Goal: Task Accomplishment & Management: Manage account settings

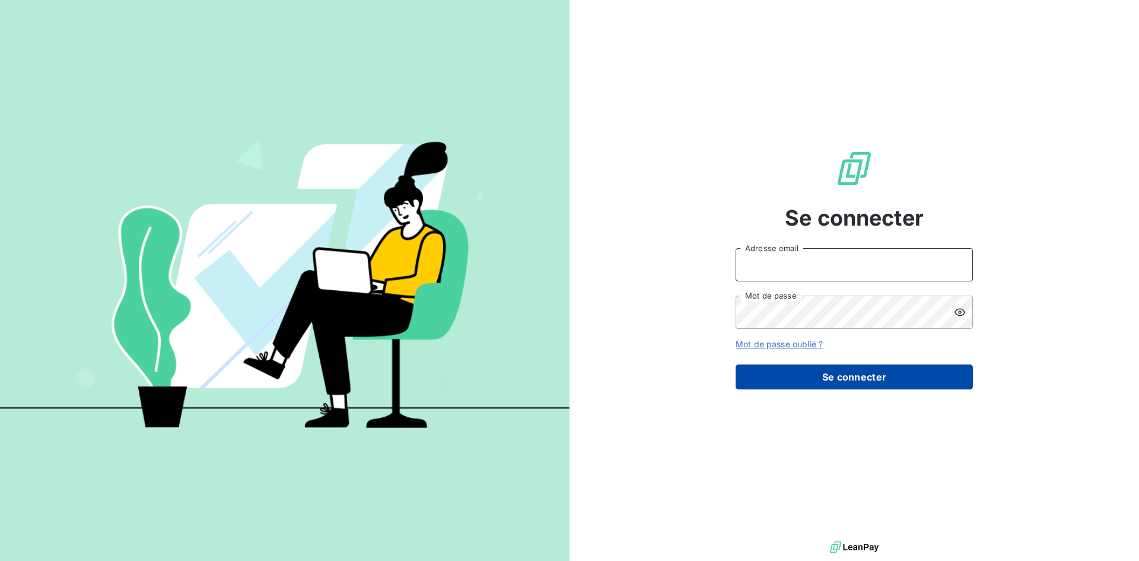
type input "[EMAIL_ADDRESS][DOMAIN_NAME]"
click at [849, 379] on button "Se connecter" at bounding box center [854, 376] width 237 height 25
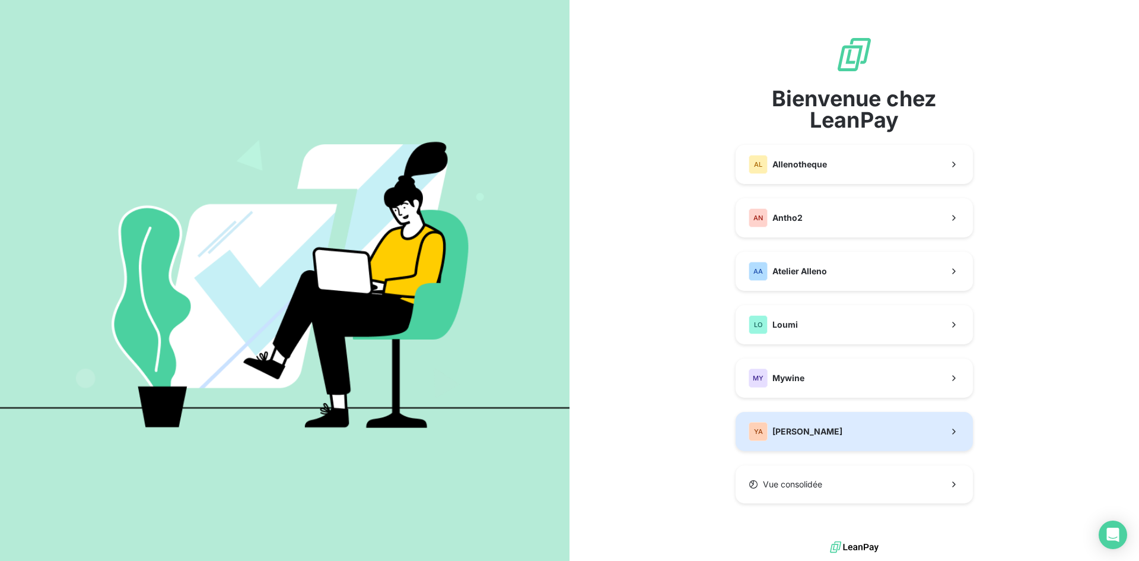
click at [858, 433] on button "YA Yannick Alleno" at bounding box center [854, 431] width 237 height 39
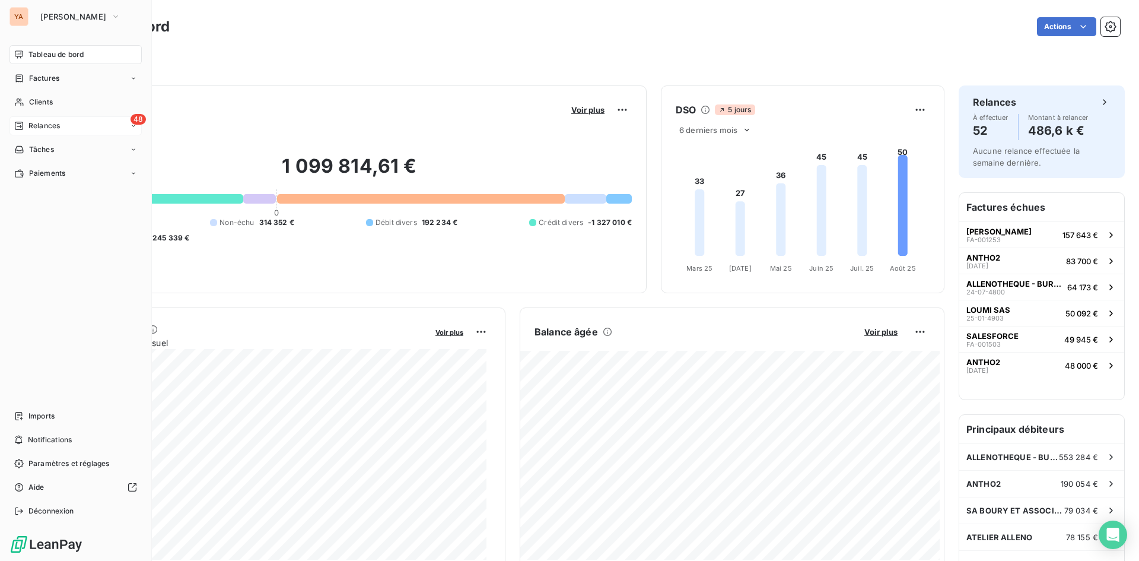
click at [26, 122] on div "Relances" at bounding box center [37, 125] width 46 height 11
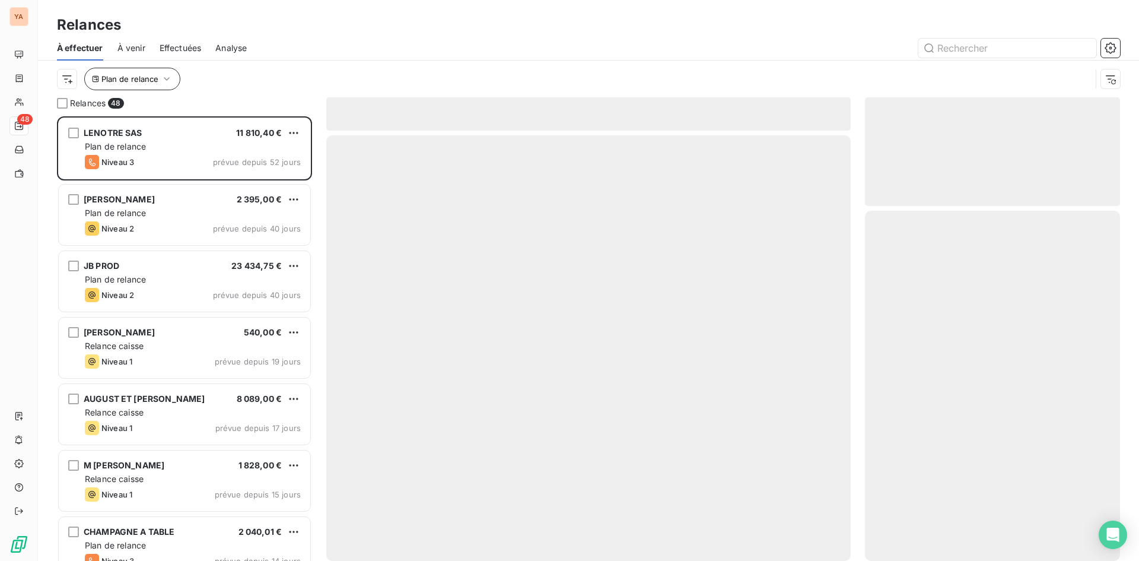
scroll to position [436, 246]
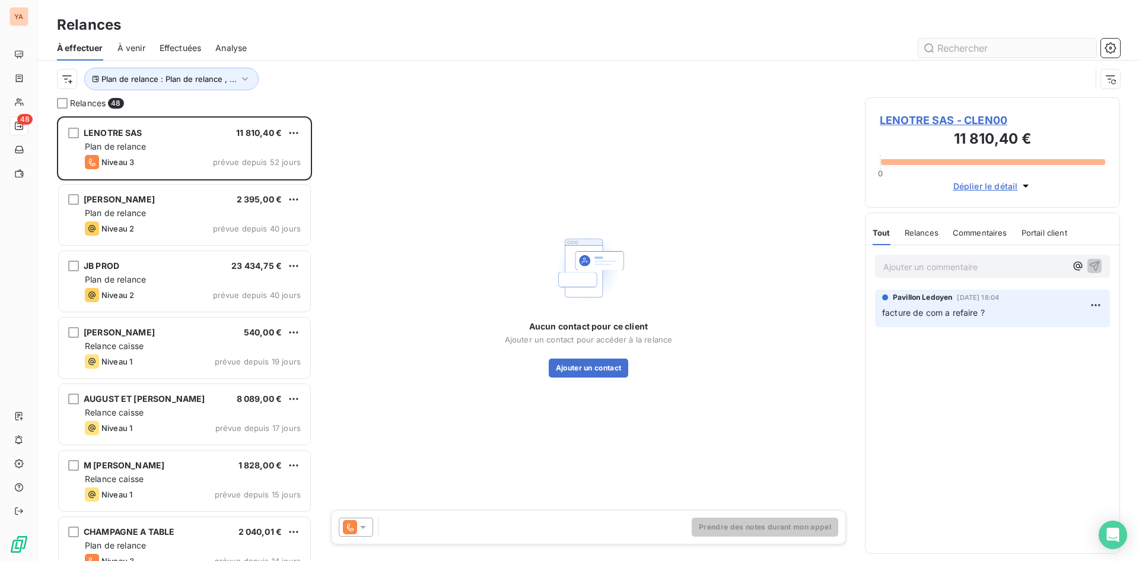
click at [956, 52] on input "text" at bounding box center [1008, 48] width 178 height 19
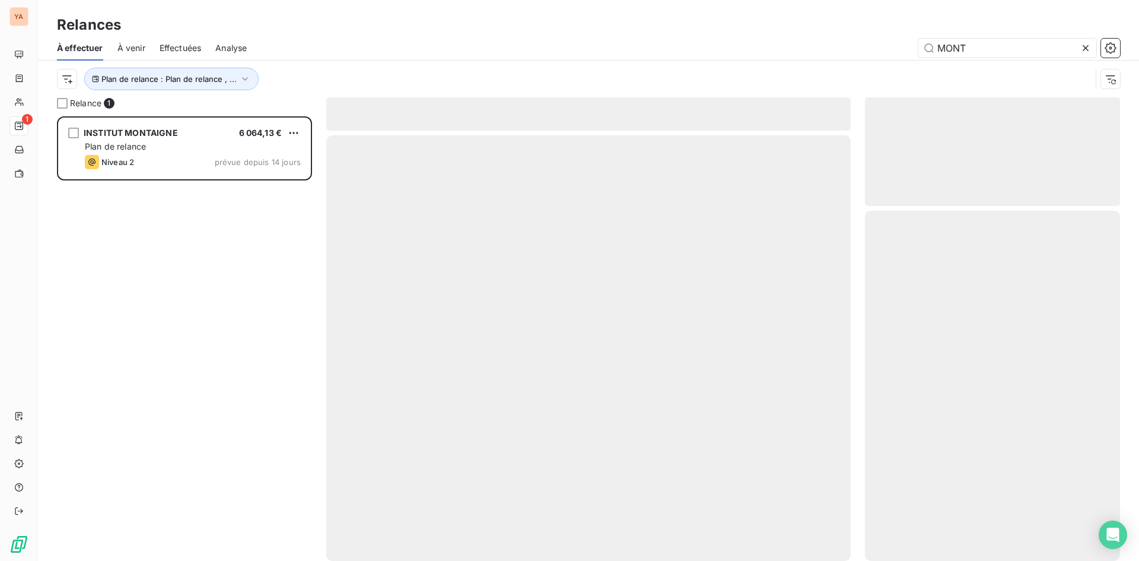
scroll to position [436, 246]
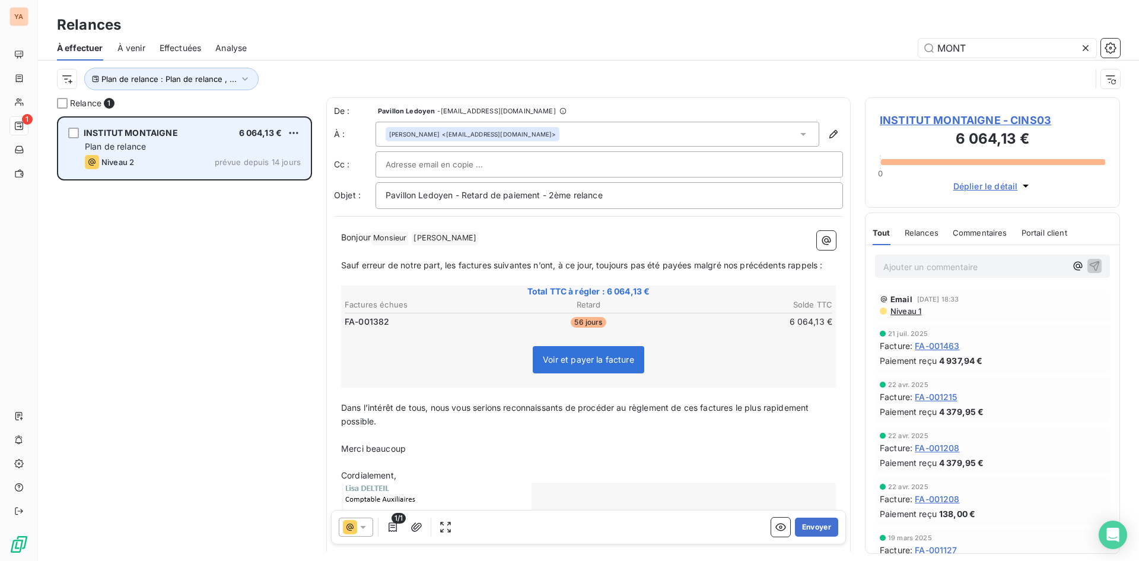
type input "MONT"
click at [189, 122] on div "INSTITUT MONTAIGNE 6 064,13 € Plan de relance Niveau 2 prévue depuis 14 jours" at bounding box center [185, 148] width 252 height 61
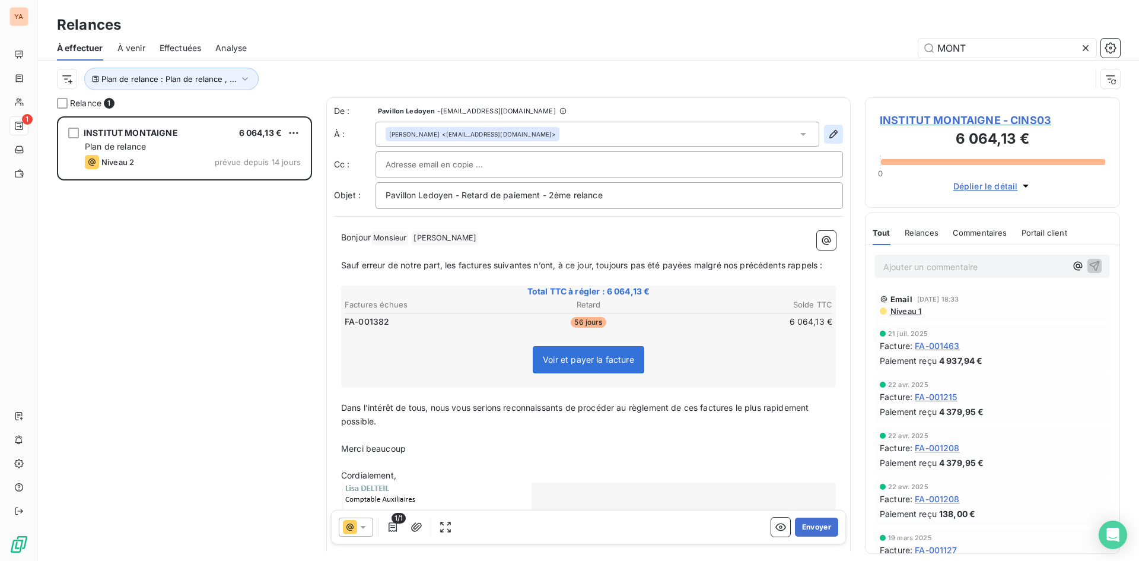
click at [830, 132] on icon "button" at bounding box center [834, 134] width 12 height 12
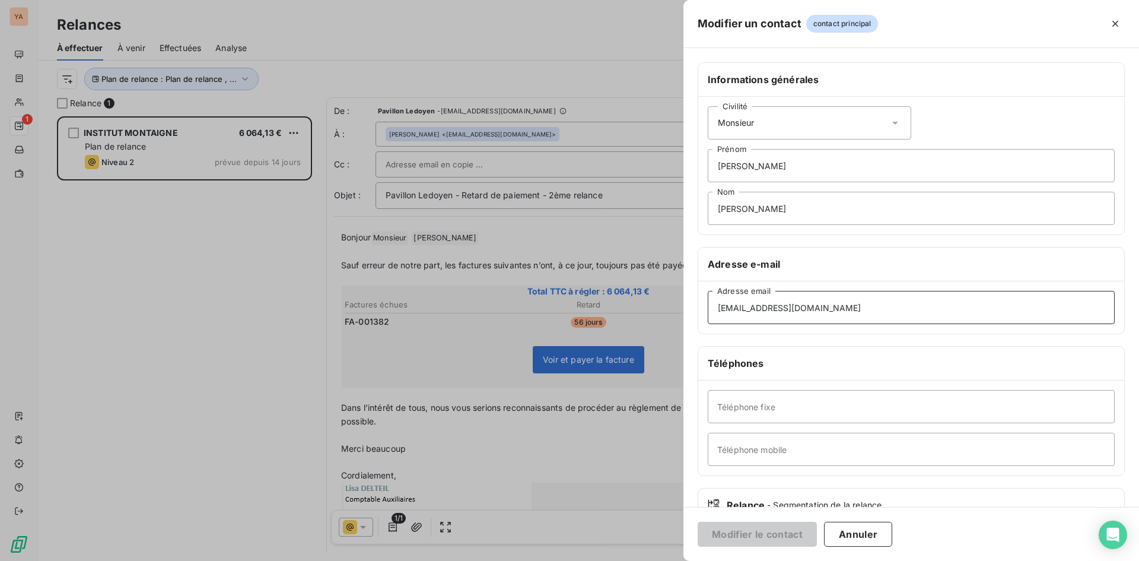
drag, startPoint x: 865, startPoint y: 303, endPoint x: 504, endPoint y: 303, distance: 360.2
click at [504, 560] on div "Modifier un contact contact principal Informations générales Civilité Monsieur …" at bounding box center [569, 561] width 1139 height 0
paste input "[EMAIL_ADDRESS][DOMAIN_NAME]"
type input "[EMAIL_ADDRESS][DOMAIN_NAME]"
click at [761, 125] on div "Civilité Monsieur" at bounding box center [810, 122] width 204 height 33
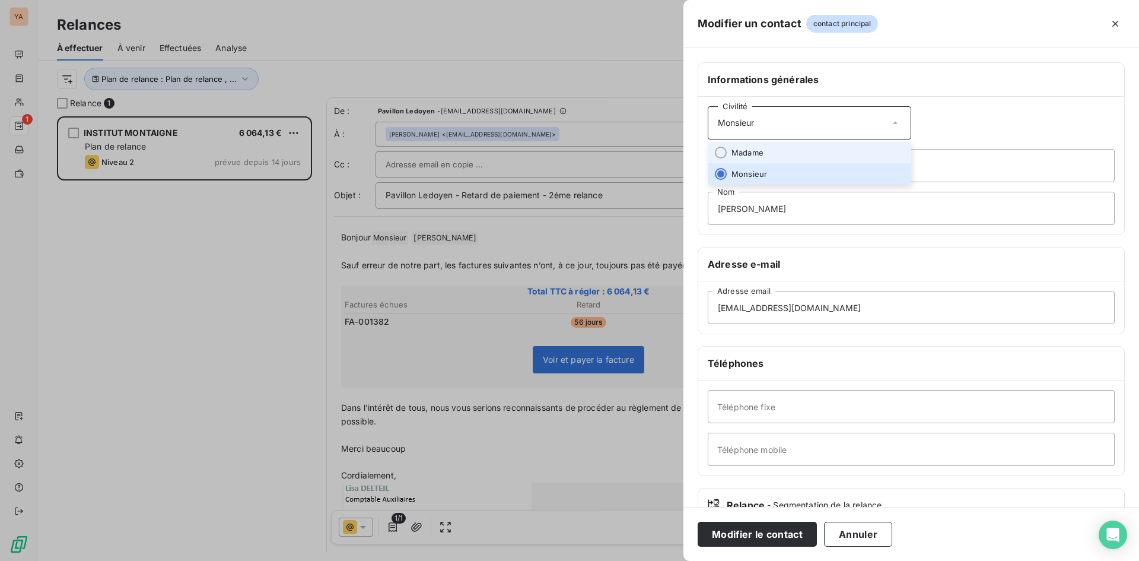
click at [751, 151] on span "Madame" at bounding box center [748, 152] width 32 height 11
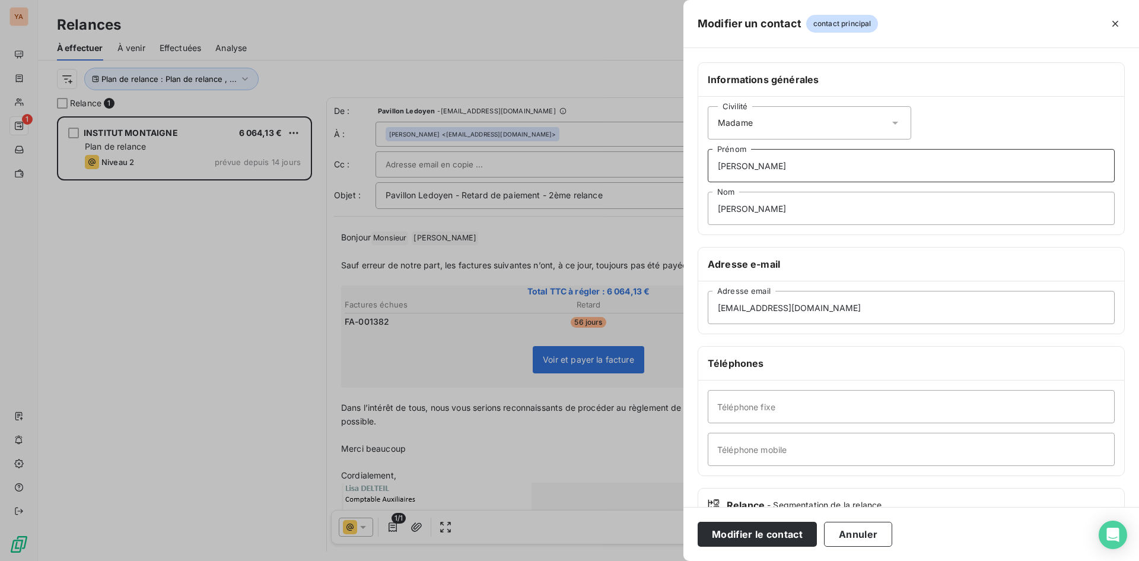
drag, startPoint x: 763, startPoint y: 172, endPoint x: 651, endPoint y: 170, distance: 112.2
click at [651, 560] on div "Modifier un contact contact principal Informations générales Civilité Madame [P…" at bounding box center [569, 561] width 1139 height 0
drag, startPoint x: 801, startPoint y: 209, endPoint x: 694, endPoint y: 200, distance: 106.6
click at [694, 200] on div "Informations générales Civilité Madame [PERSON_NAME] Nom Adresse e-mail [EMAIL_…" at bounding box center [912, 325] width 456 height 527
type input "BRACQUEMOND"
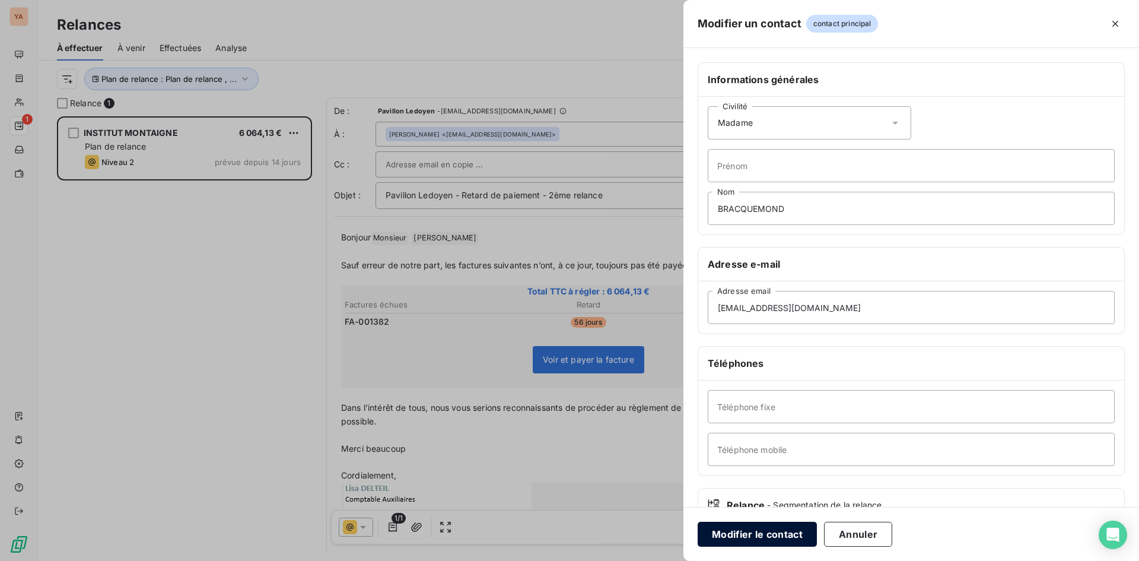
click at [743, 540] on button "Modifier le contact" at bounding box center [757, 534] width 119 height 25
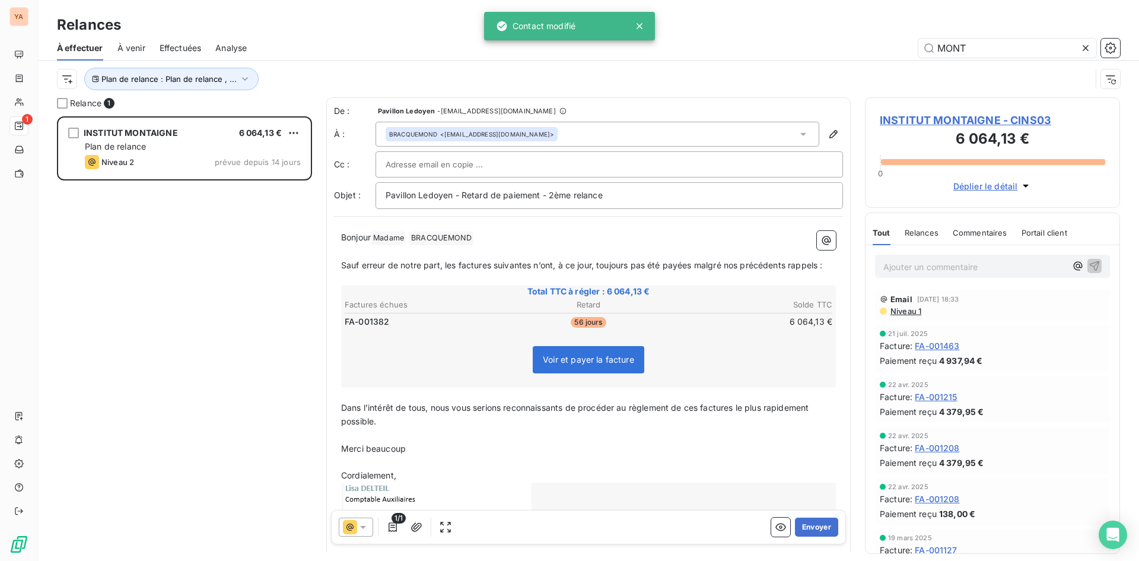
click at [364, 525] on icon at bounding box center [363, 527] width 12 height 12
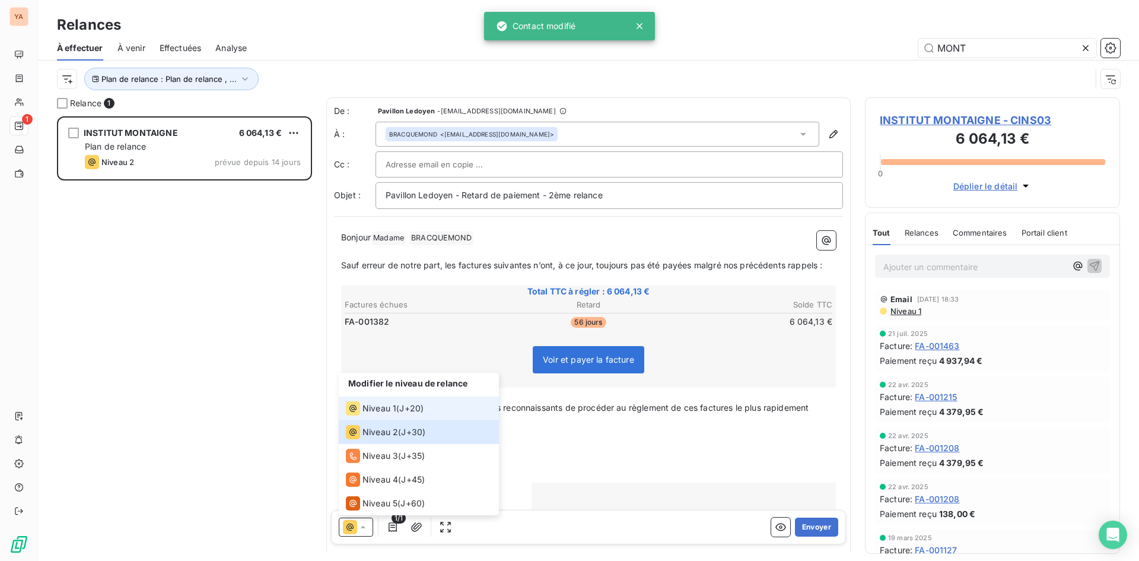
click at [393, 412] on span "Niveau 1" at bounding box center [380, 408] width 34 height 12
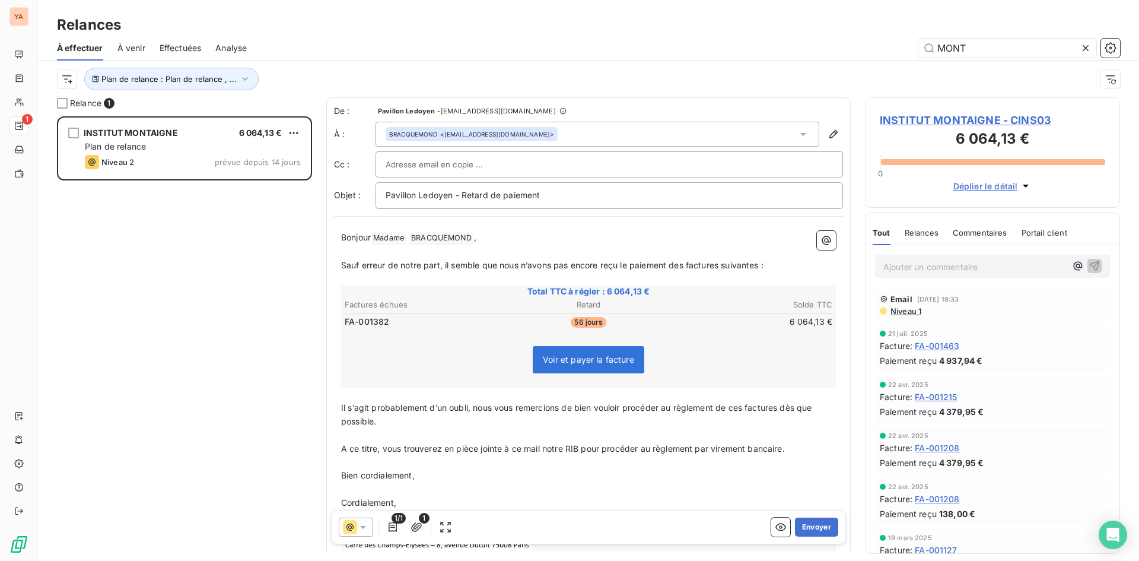
click at [805, 517] on div "1/1 1 Envoyer" at bounding box center [588, 527] width 515 height 34
click at [802, 528] on button "Envoyer" at bounding box center [816, 526] width 43 height 19
